Goal: Task Accomplishment & Management: Manage account settings

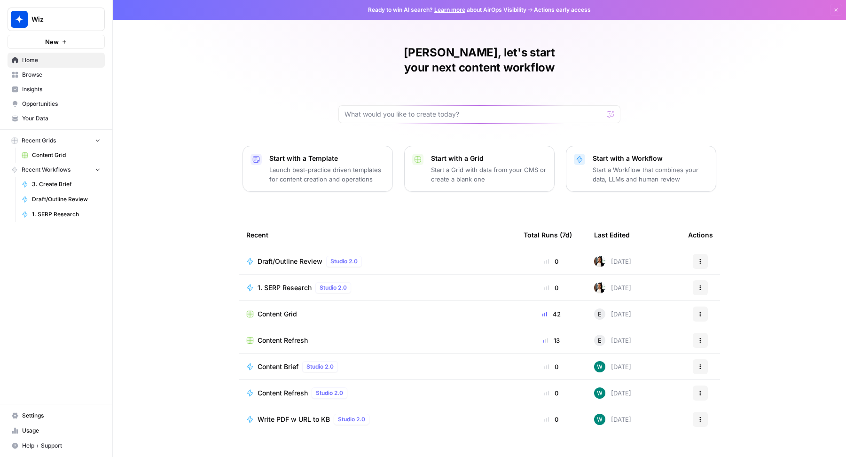
click at [79, 15] on span "Wiz" at bounding box center [60, 19] width 57 height 9
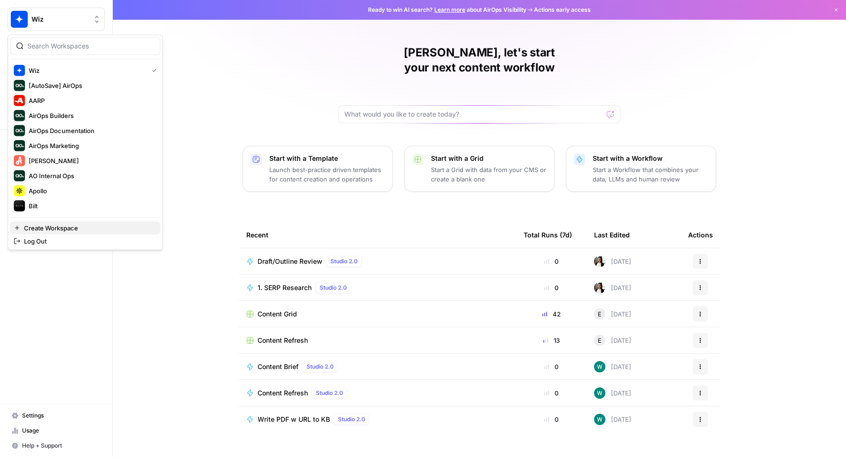
click at [82, 232] on button "Create Workspace" at bounding box center [85, 227] width 150 height 13
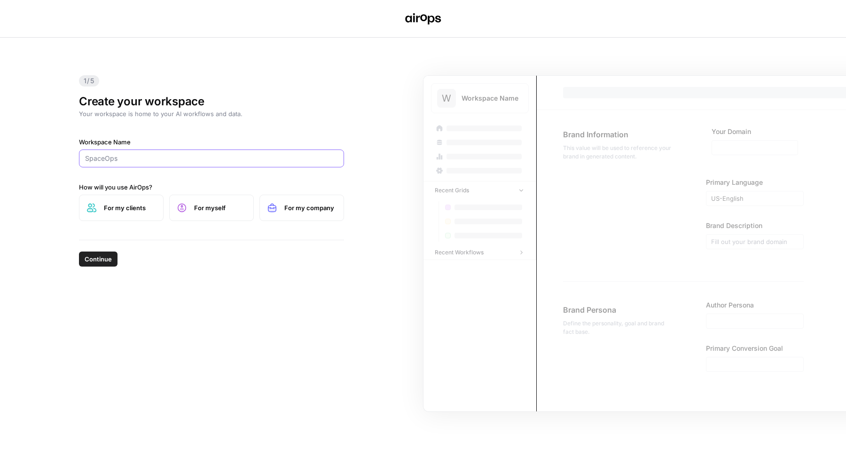
click at [146, 157] on input "Workspace Name" at bounding box center [211, 158] width 253 height 9
type input "Chargebee"
click at [305, 204] on span "For my company" at bounding box center [311, 207] width 52 height 9
click at [82, 257] on button "Continue" at bounding box center [98, 259] width 39 height 15
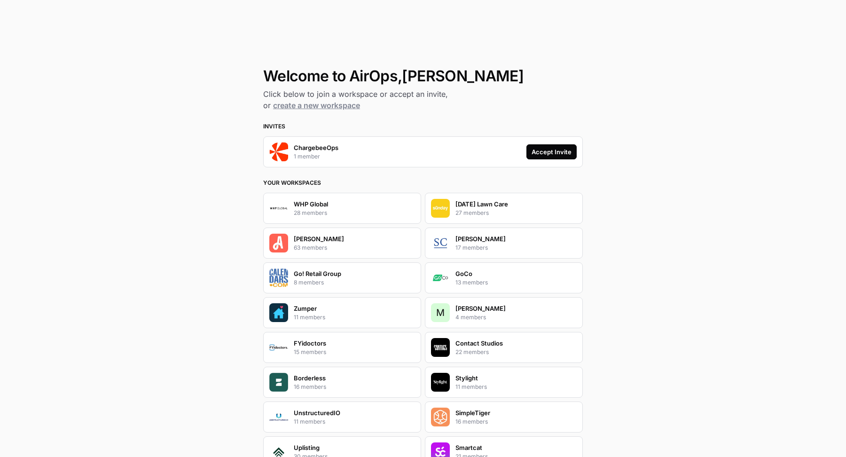
click at [537, 152] on div "Accept Invite" at bounding box center [552, 151] width 40 height 9
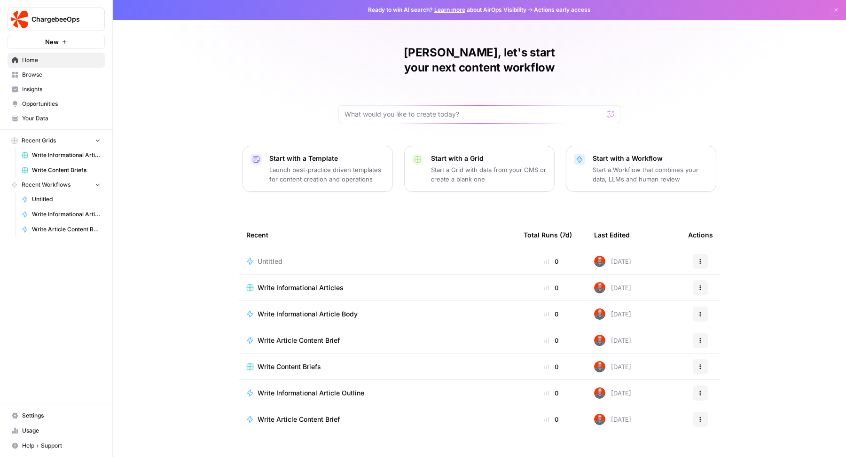
click at [67, 63] on span "Home" at bounding box center [61, 60] width 79 height 8
click at [36, 413] on span "Settings" at bounding box center [61, 415] width 79 height 8
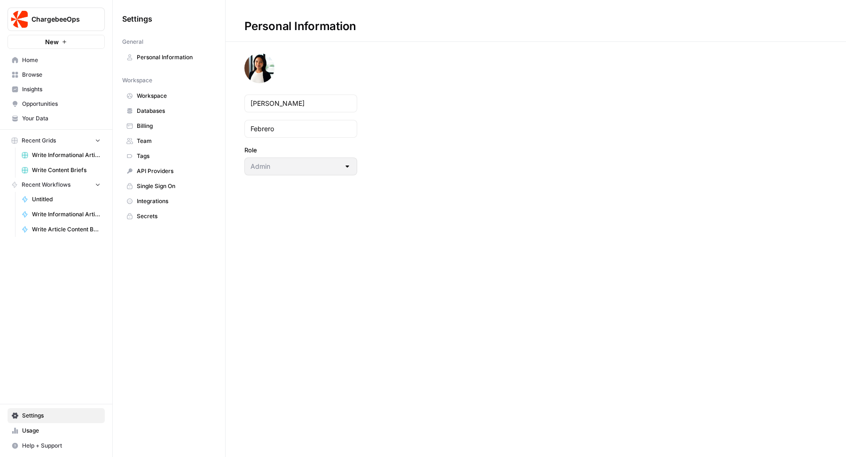
click at [160, 144] on link "Team" at bounding box center [169, 141] width 94 height 15
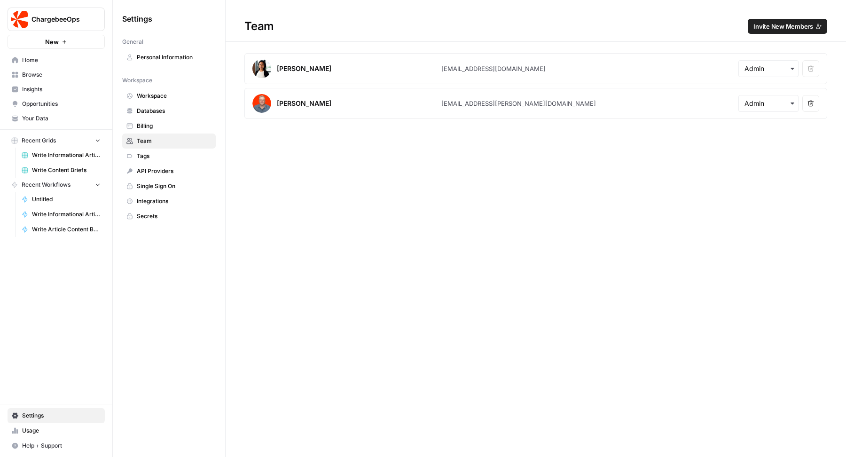
click at [788, 23] on span "Invite New Members" at bounding box center [784, 26] width 60 height 9
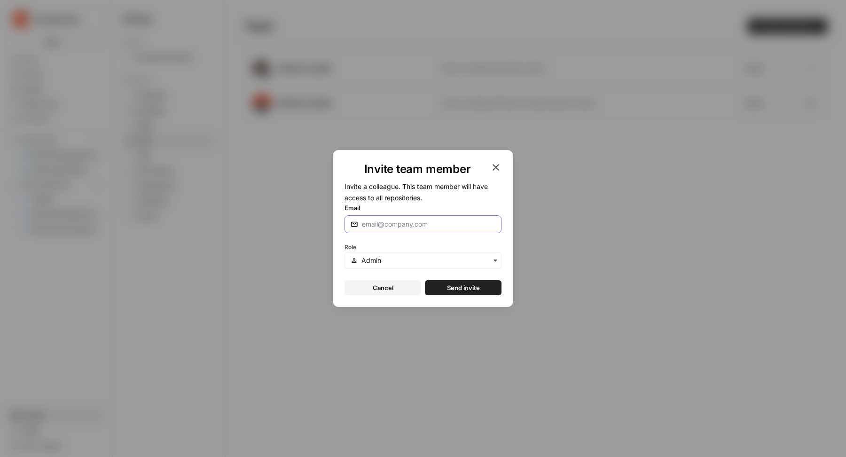
click at [469, 228] on input "Email" at bounding box center [429, 224] width 134 height 9
type input "melanie@airops.com"
click at [471, 286] on span "Send invite" at bounding box center [463, 287] width 33 height 9
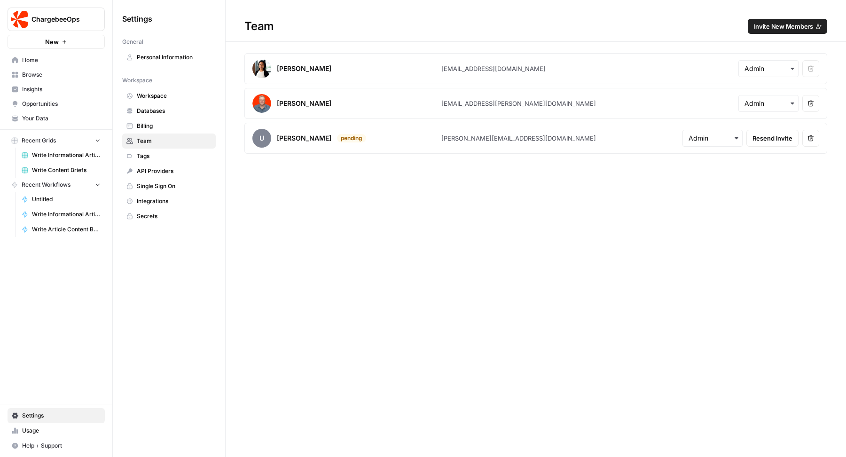
click at [765, 28] on span "Invite New Members" at bounding box center [784, 26] width 60 height 9
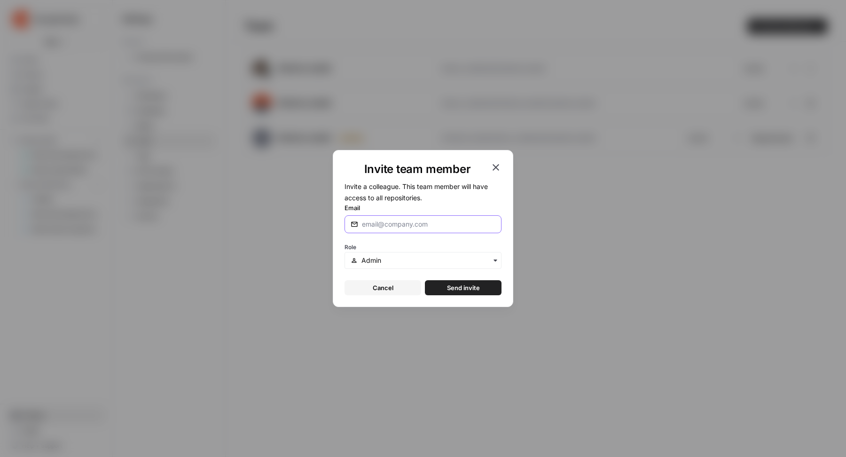
click at [447, 225] on input "Email" at bounding box center [429, 224] width 134 height 9
paste input "[PERSON_NAME][EMAIL_ADDRESS][DOMAIN_NAME]"
type input "[PERSON_NAME][EMAIL_ADDRESS][DOMAIN_NAME]"
click at [448, 284] on span "Send invite" at bounding box center [463, 287] width 33 height 9
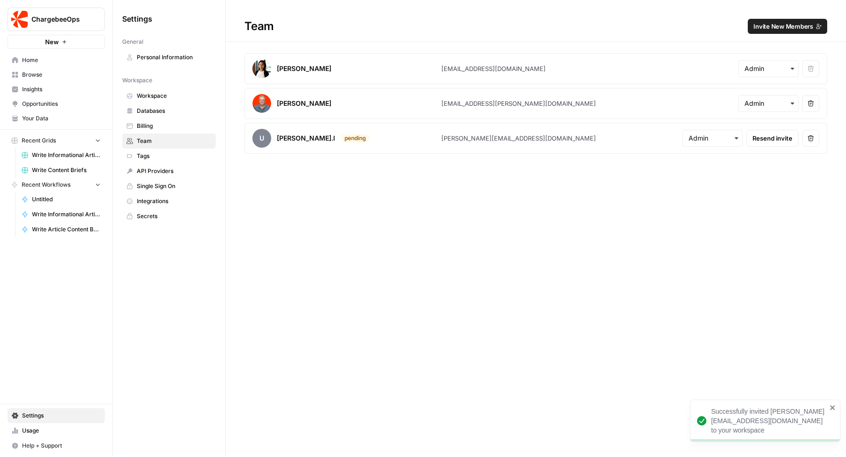
click at [759, 29] on span "Invite New Members" at bounding box center [784, 26] width 60 height 9
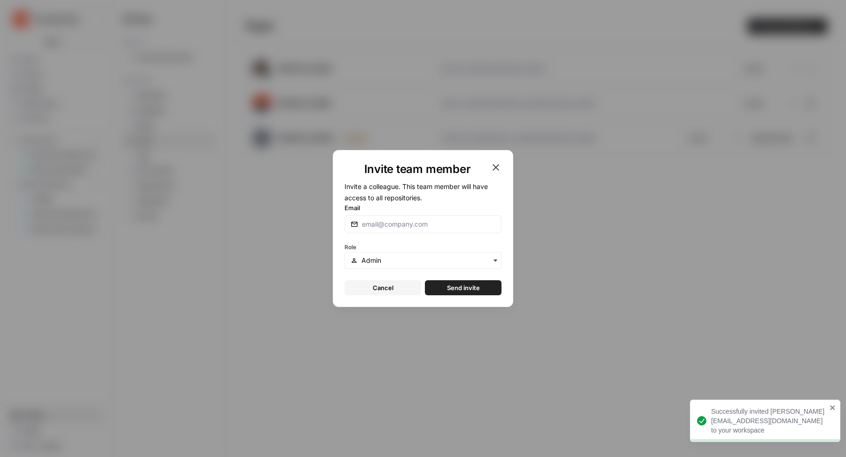
click at [416, 229] on div at bounding box center [423, 224] width 157 height 18
paste input "cambria.moreno@chargebee.com"
type input "cambria.moreno@chargebee.com"
click at [454, 285] on span "Send invite" at bounding box center [463, 287] width 33 height 9
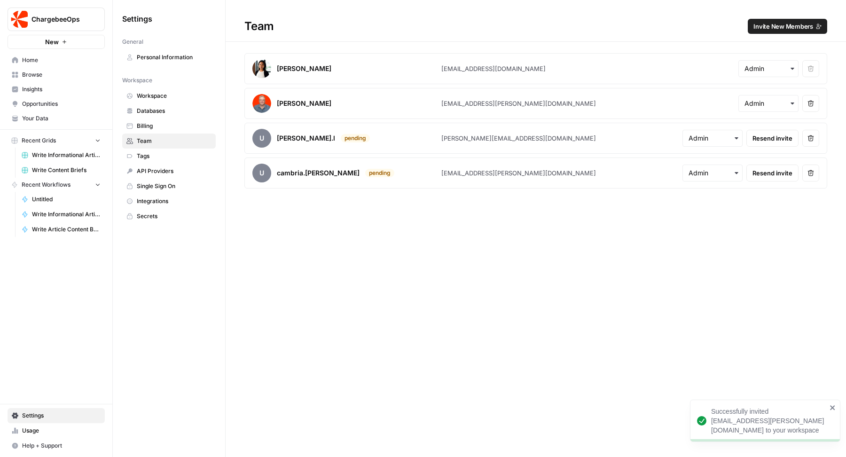
click at [771, 24] on span "Invite New Members" at bounding box center [784, 26] width 60 height 9
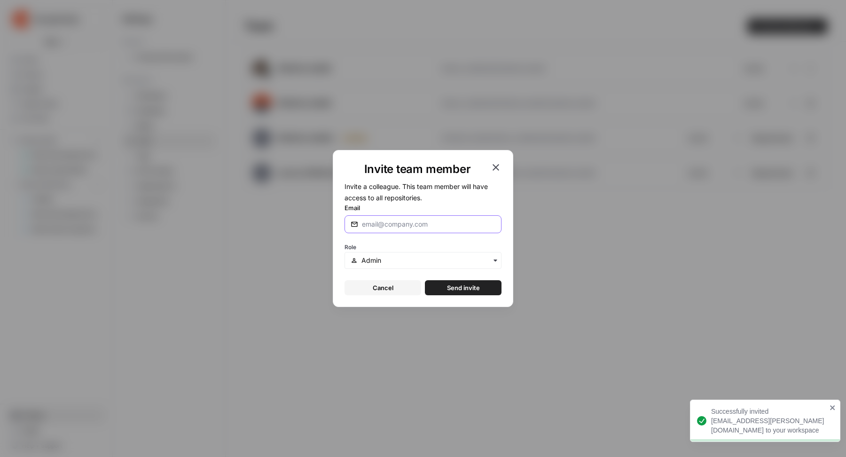
click at [451, 225] on input "Email" at bounding box center [429, 224] width 134 height 9
paste input "pragadheeshwar@chargebee.com"
type input "pragadheeshwar@chargebee.com"
click at [458, 285] on span "Send invite" at bounding box center [463, 287] width 33 height 9
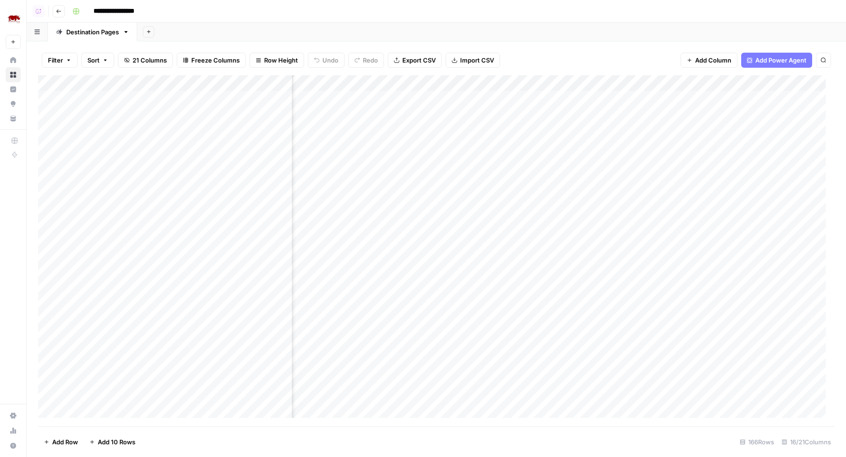
scroll to position [1, 631]
click at [350, 99] on div "Add Column" at bounding box center [436, 251] width 797 height 352
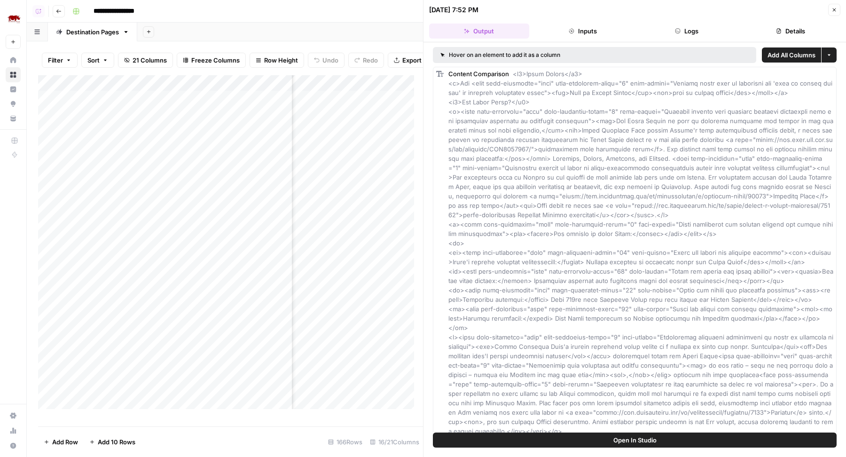
click at [761, 23] on header "09/24/25 at 7:52 PM Close Output Inputs Logs Details" at bounding box center [635, 21] width 423 height 42
click at [760, 26] on button "Details" at bounding box center [791, 31] width 100 height 15
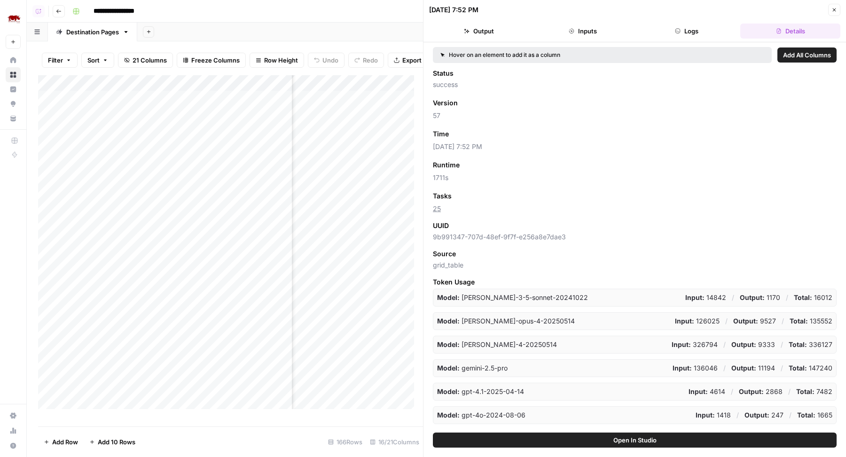
click at [830, 11] on button "Close" at bounding box center [835, 10] width 12 height 12
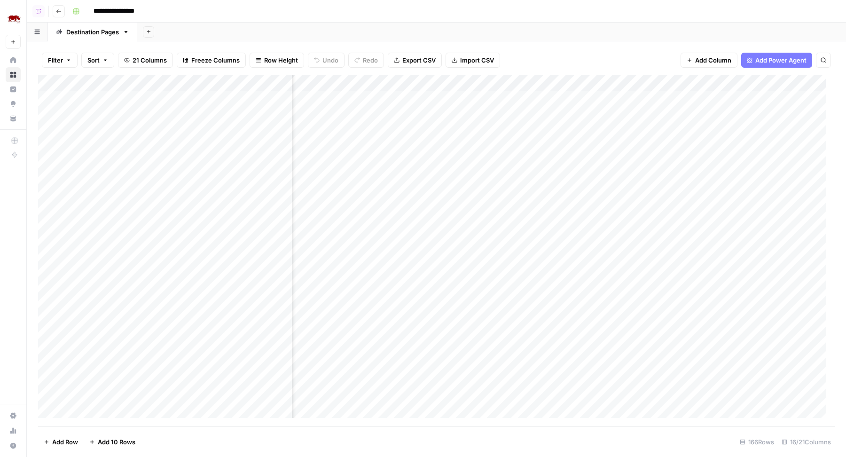
scroll to position [1, 600]
click at [361, 81] on div "Add Column" at bounding box center [436, 251] width 797 height 352
click at [405, 28] on div "Add Sheet" at bounding box center [491, 32] width 709 height 19
click at [394, 113] on div "Add Column" at bounding box center [436, 251] width 797 height 352
click at [562, 163] on div "Add Column" at bounding box center [436, 251] width 797 height 352
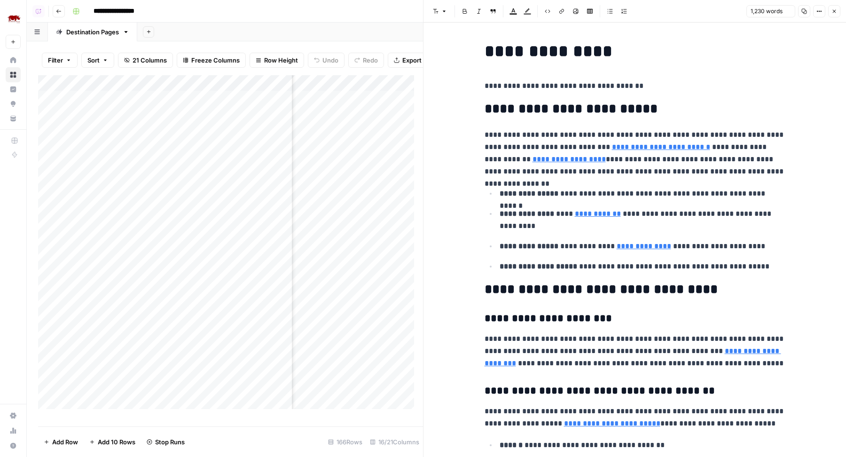
click at [577, 221] on p "**********" at bounding box center [643, 220] width 286 height 24
type input "accommo"
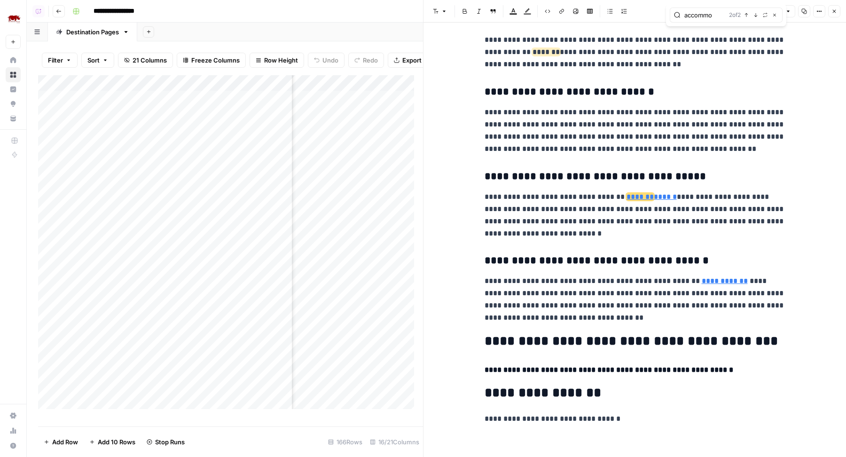
scroll to position [1898, 0]
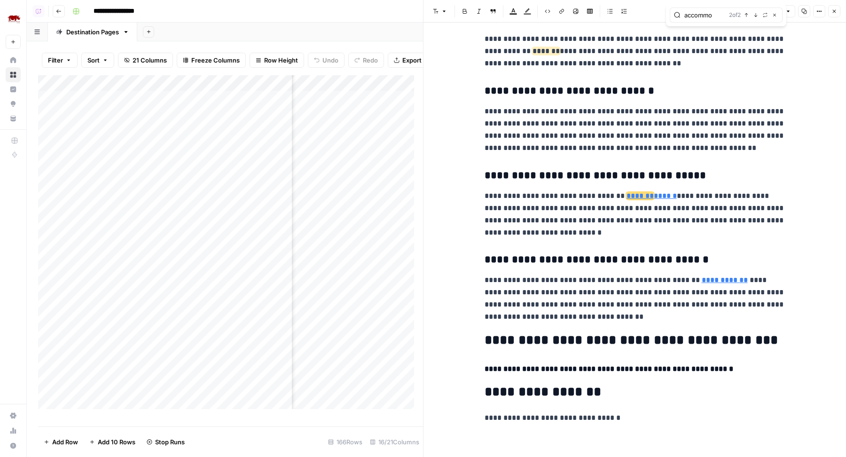
click at [655, 201] on p "**********" at bounding box center [635, 214] width 301 height 49
click at [653, 198] on link "******* ******" at bounding box center [652, 195] width 50 height 7
click at [657, 182] on input "https://www.rhinoafrica.com/en/accommodation?where=80088" at bounding box center [671, 181] width 125 height 9
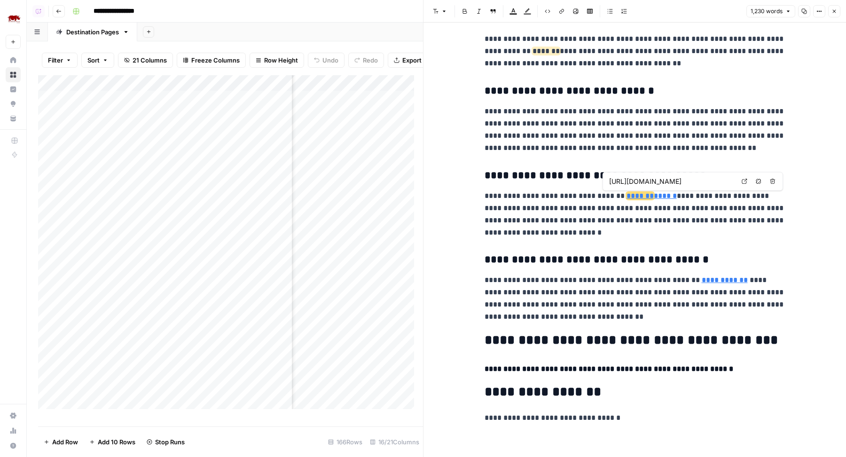
scroll to position [0, 73]
click at [834, 10] on icon "button" at bounding box center [834, 11] width 3 height 3
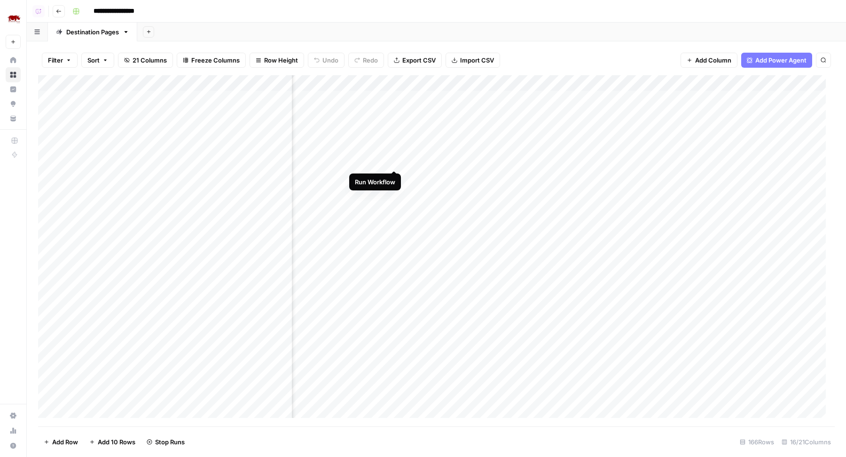
click at [395, 162] on div "Add Column" at bounding box center [436, 251] width 797 height 352
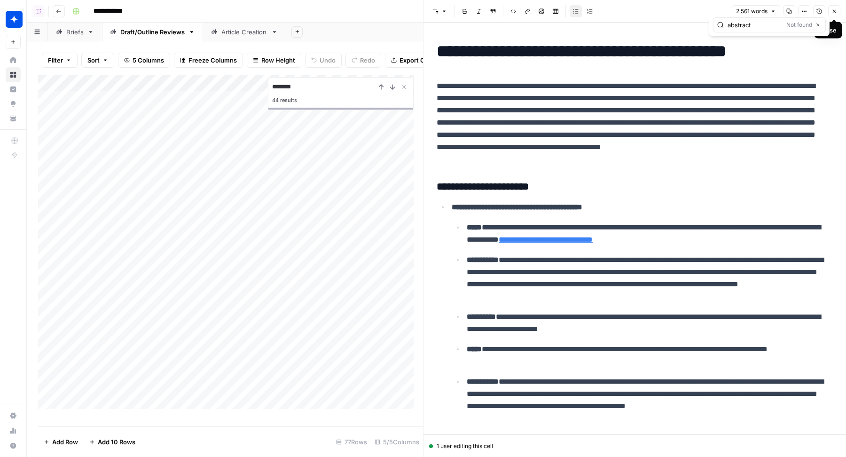
click at [834, 8] on icon "button" at bounding box center [835, 11] width 6 height 6
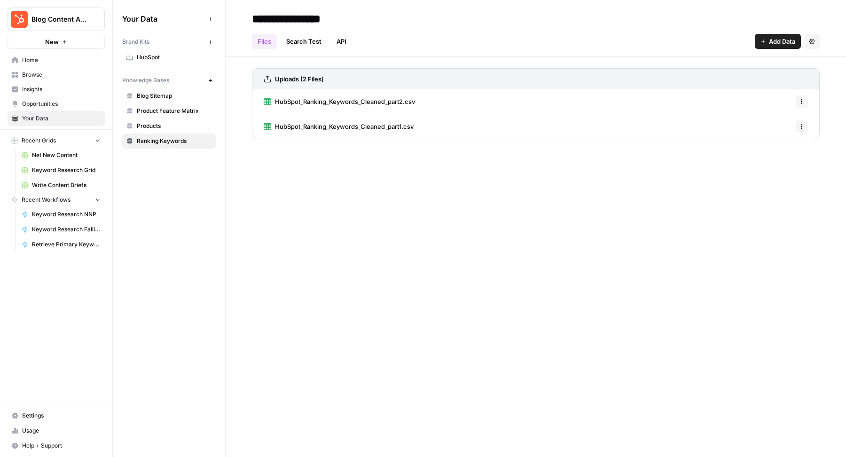
click at [377, 186] on div "**********" at bounding box center [536, 228] width 621 height 457
